Goal: Navigation & Orientation: Find specific page/section

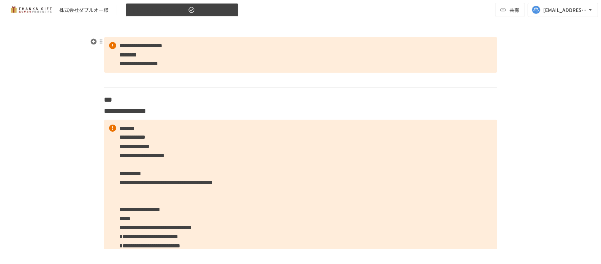
click at [173, 12] on span "【2025年5月】振り返りMTG" at bounding box center [158, 10] width 56 height 9
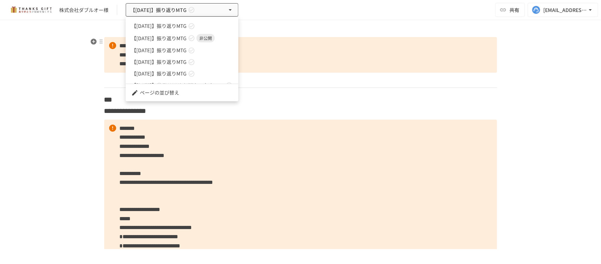
click at [165, 29] on span "【2025年7月】振り返りMTG" at bounding box center [158, 25] width 55 height 7
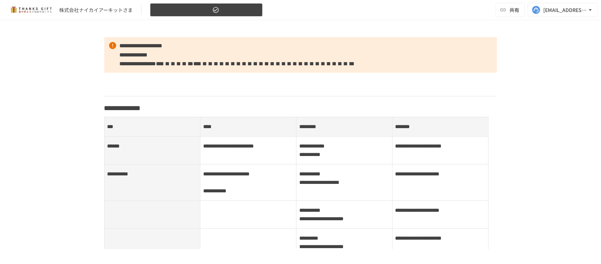
click at [194, 13] on span "【2025年8月27日】振り返りMTG" at bounding box center [183, 10] width 56 height 9
